Goal: Task Accomplishment & Management: Use online tool/utility

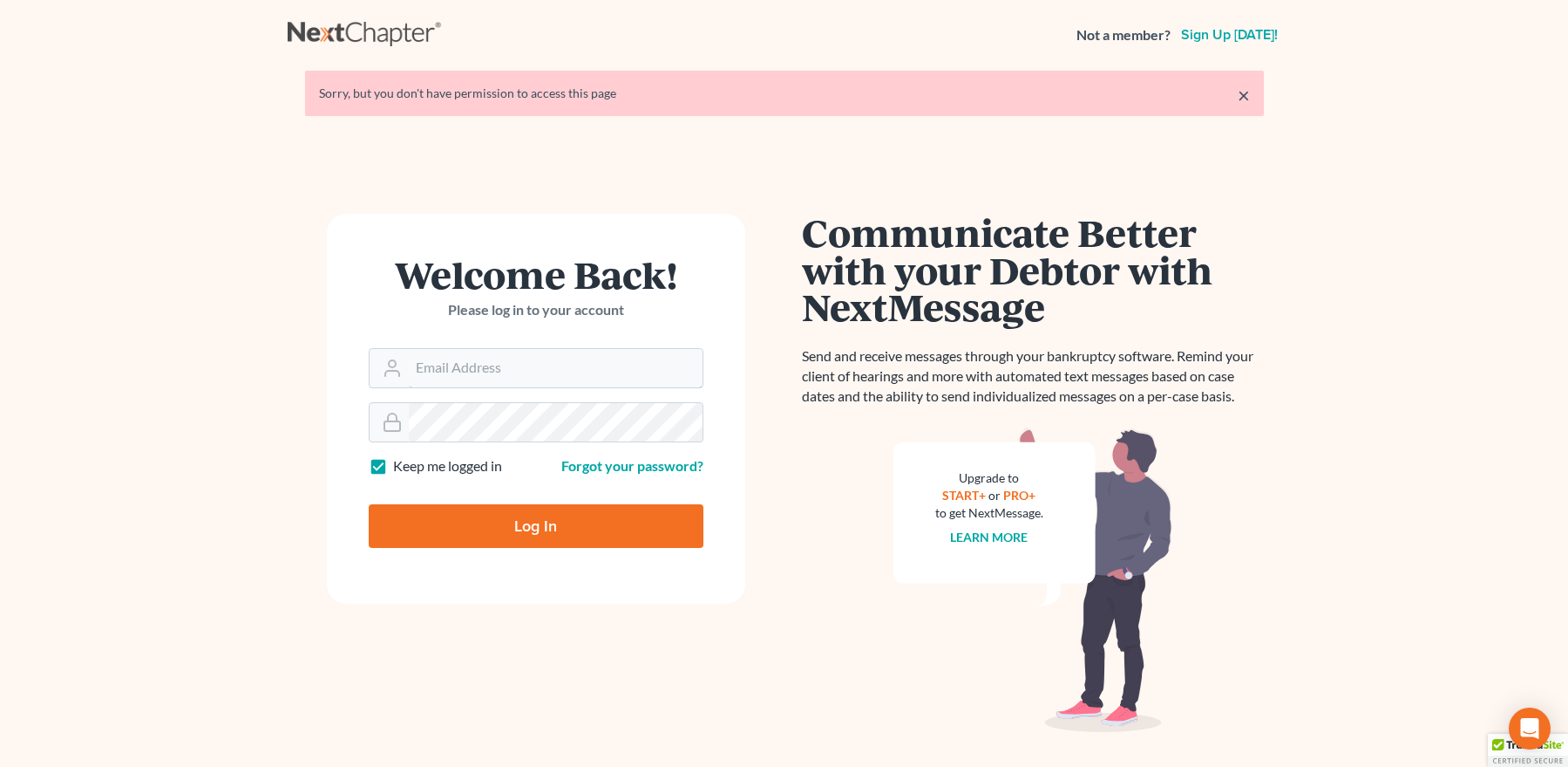
type input "mpaulberkenlaw@gmail.com"
click at [585, 523] on input "Log In" at bounding box center [535, 526] width 334 height 44
type input "Thinking..."
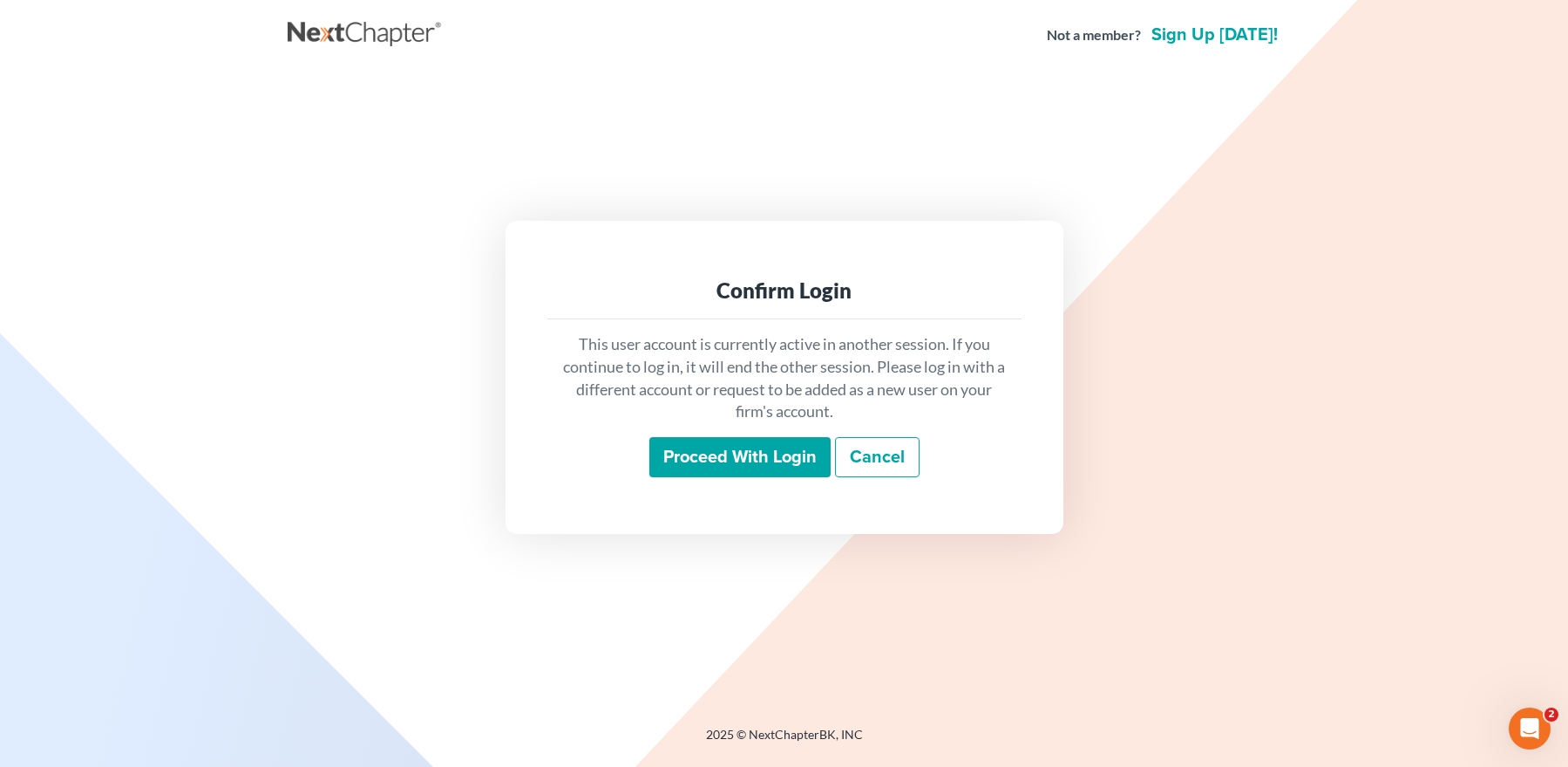
click at [707, 448] on input "Proceed with login" at bounding box center [741, 457] width 182 height 40
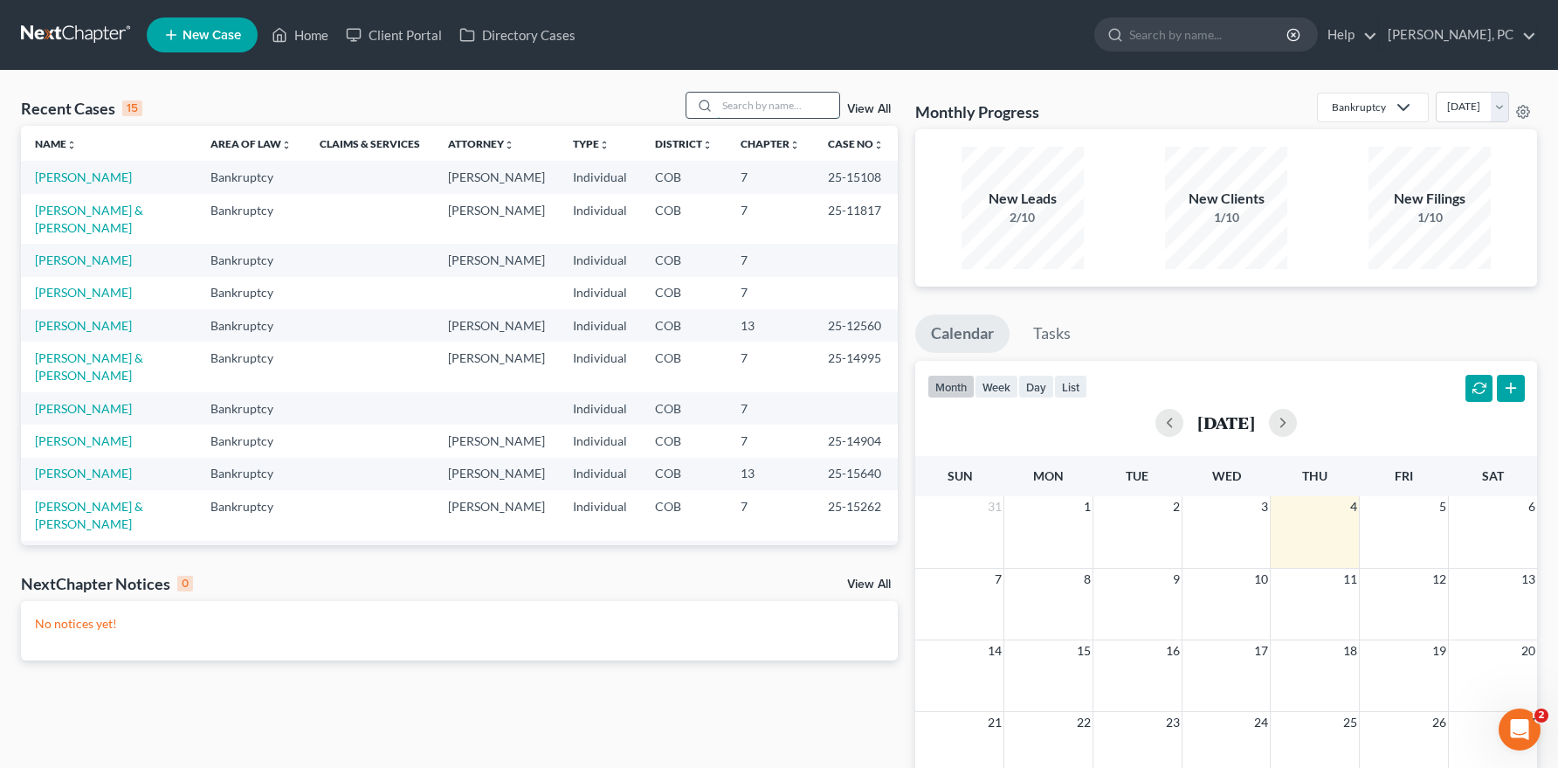
click at [739, 105] on input "search" at bounding box center [778, 105] width 122 height 25
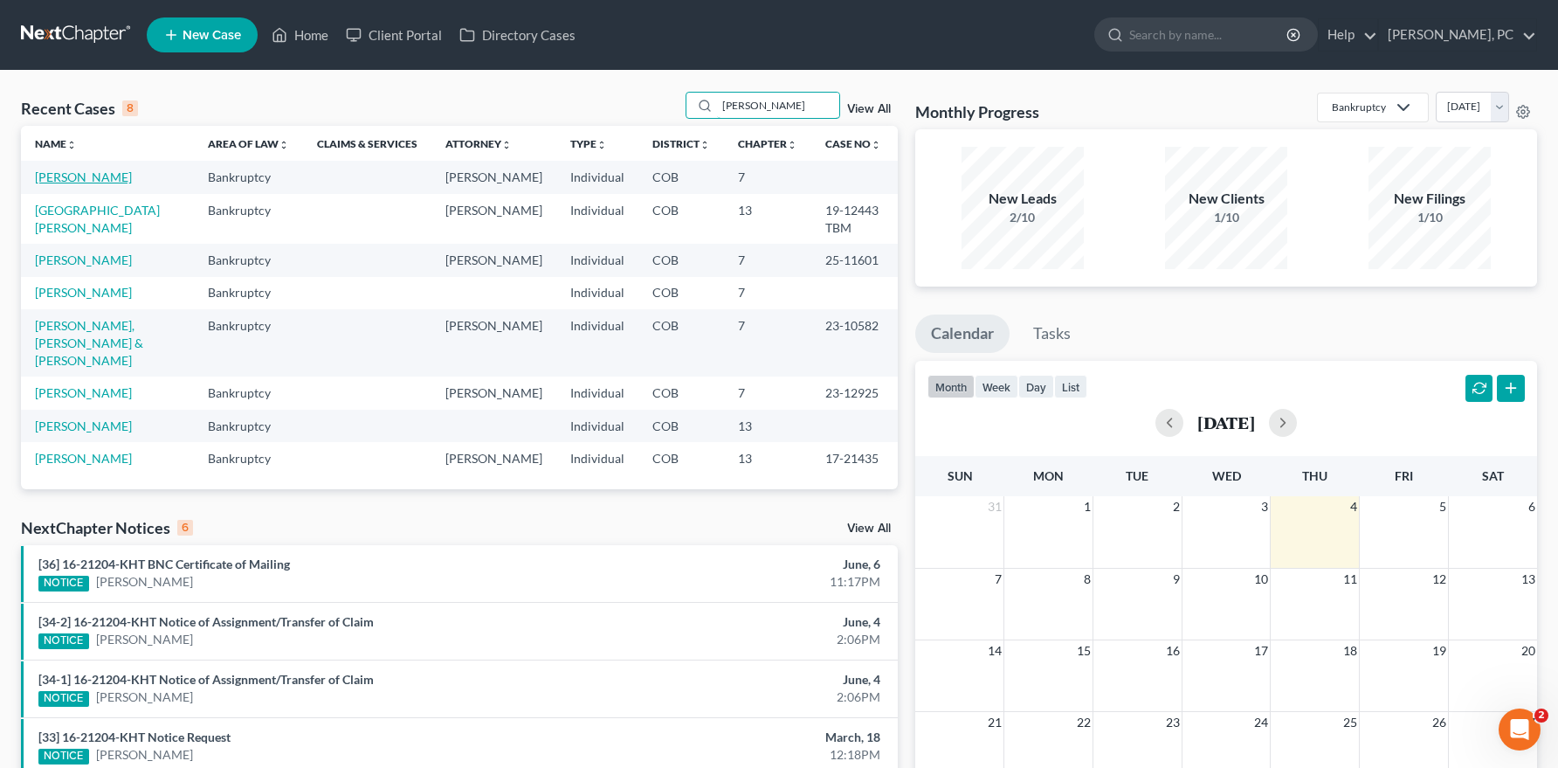
type input "heather"
click at [96, 175] on link "Hunter, Heather" at bounding box center [83, 176] width 97 height 15
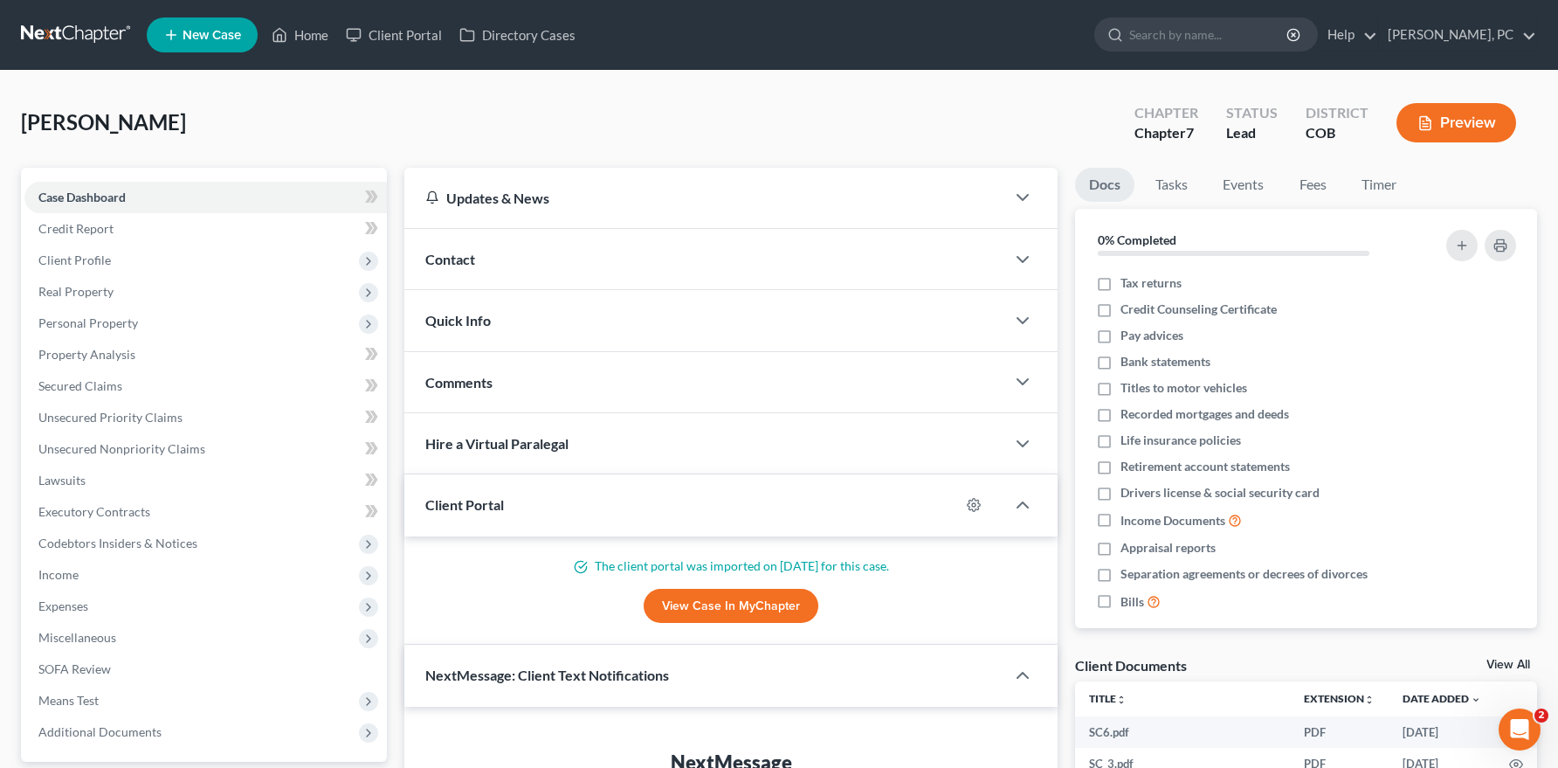
click at [685, 596] on link "View Case in MyChapter" at bounding box center [731, 606] width 175 height 35
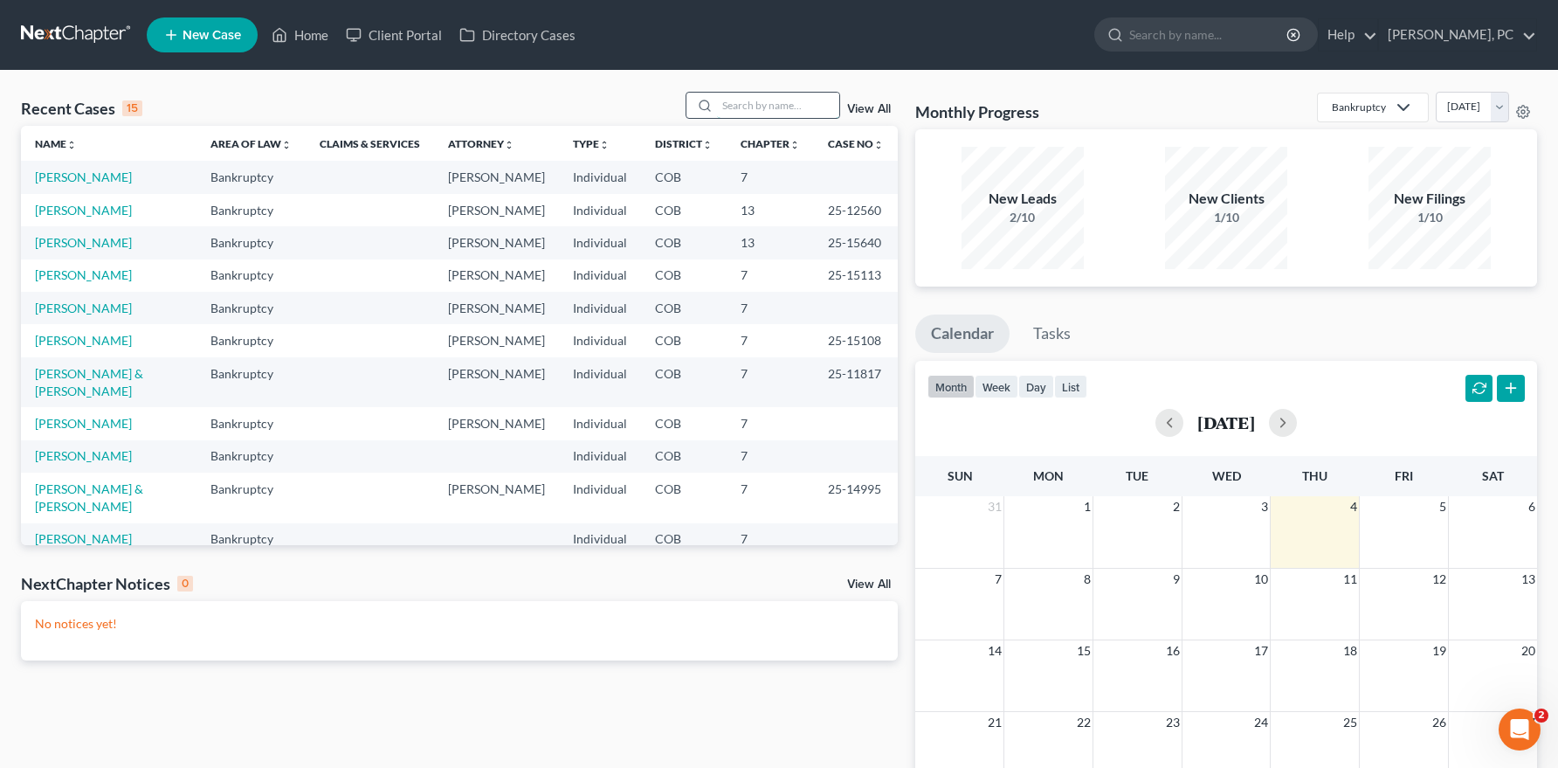
click at [777, 100] on input "search" at bounding box center [778, 105] width 122 height 25
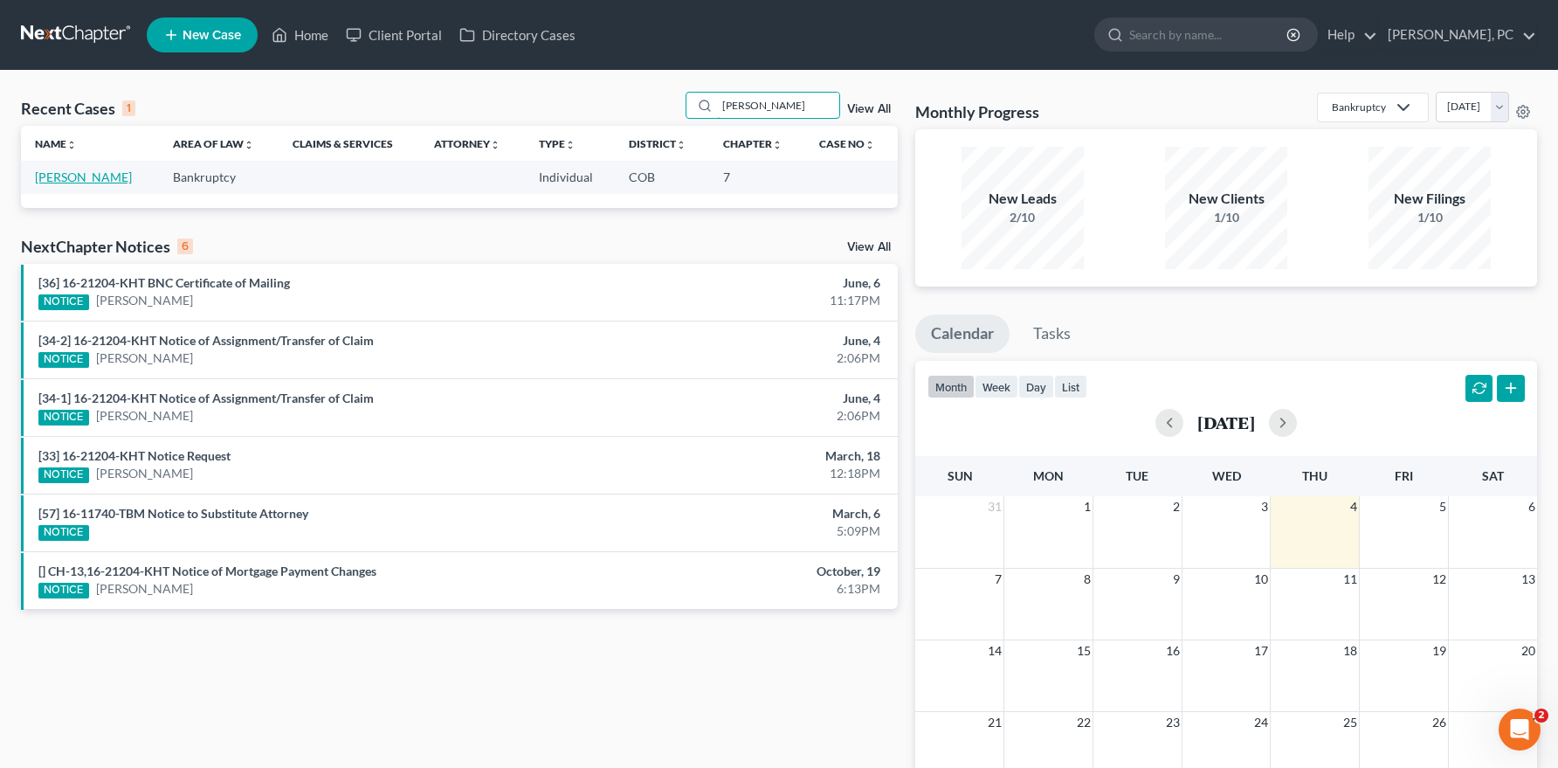
type input "caya"
click at [71, 169] on link "Caya, Damian" at bounding box center [83, 176] width 97 height 15
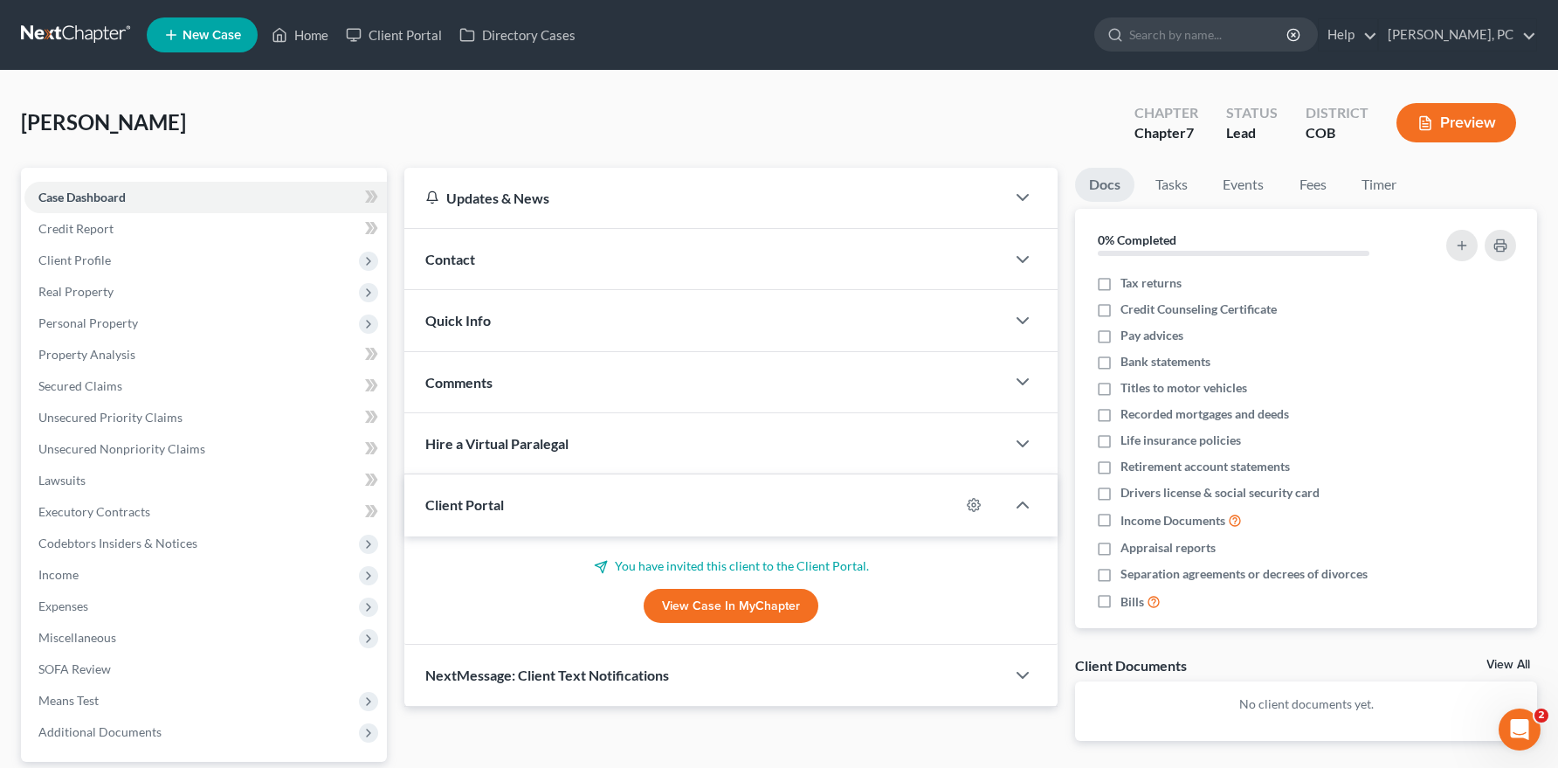
click at [683, 597] on link "View Case in MyChapter" at bounding box center [731, 606] width 175 height 35
